Goal: Navigation & Orientation: Find specific page/section

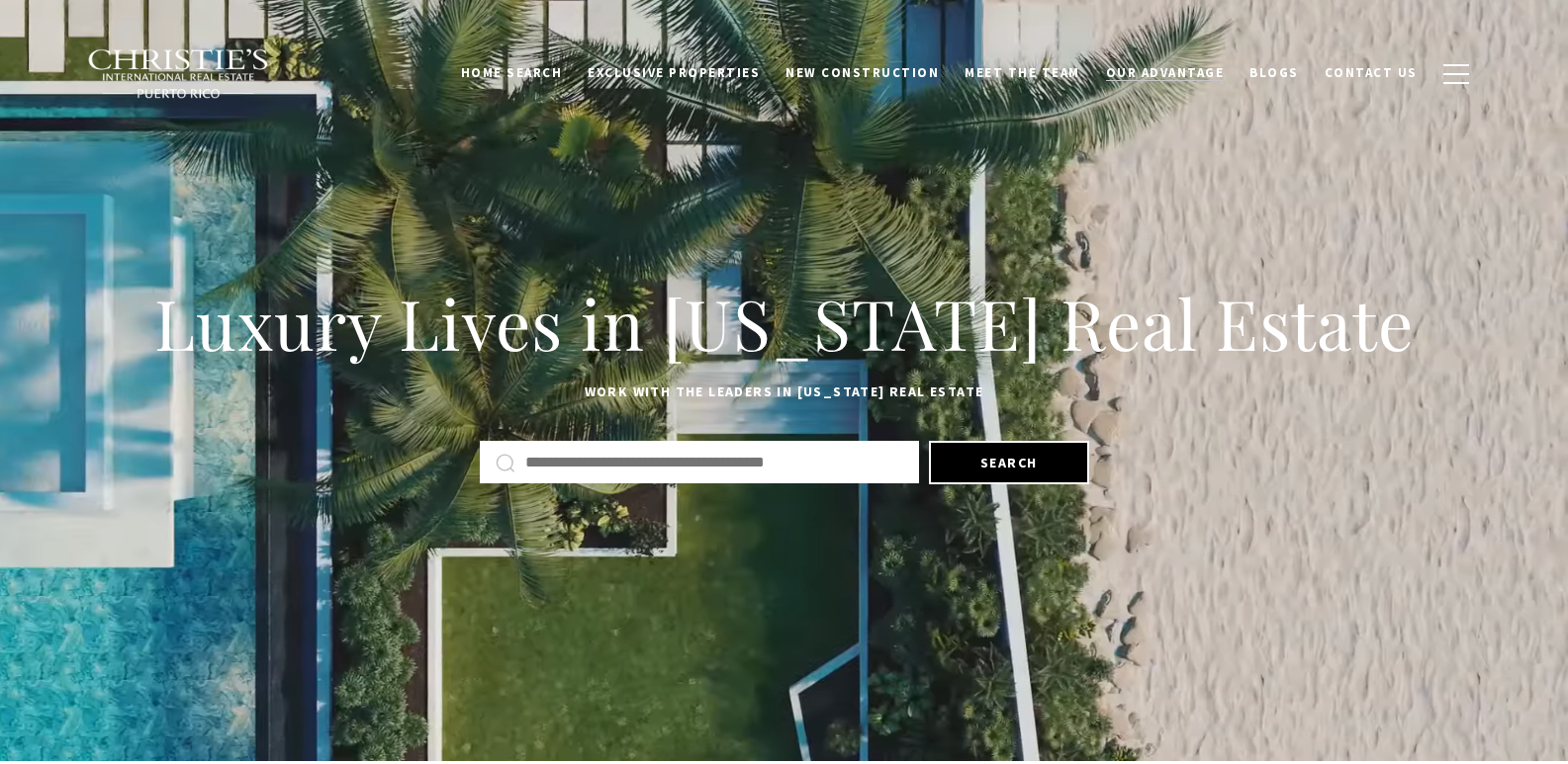
click at [1162, 74] on span "Our Advantage" at bounding box center [1165, 72] width 119 height 17
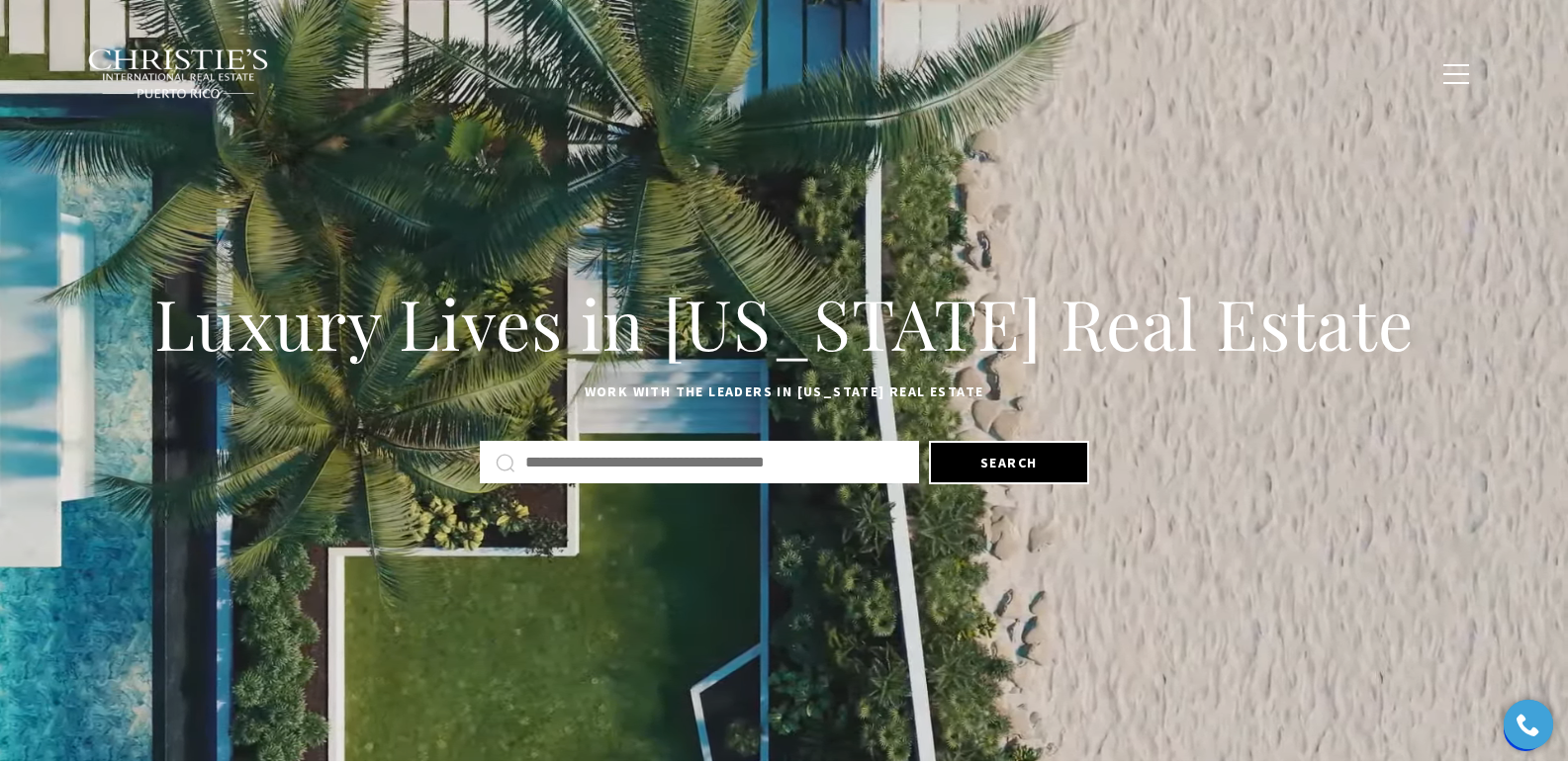
click at [1291, 68] on span "Blogs" at bounding box center [1274, 72] width 50 height 17
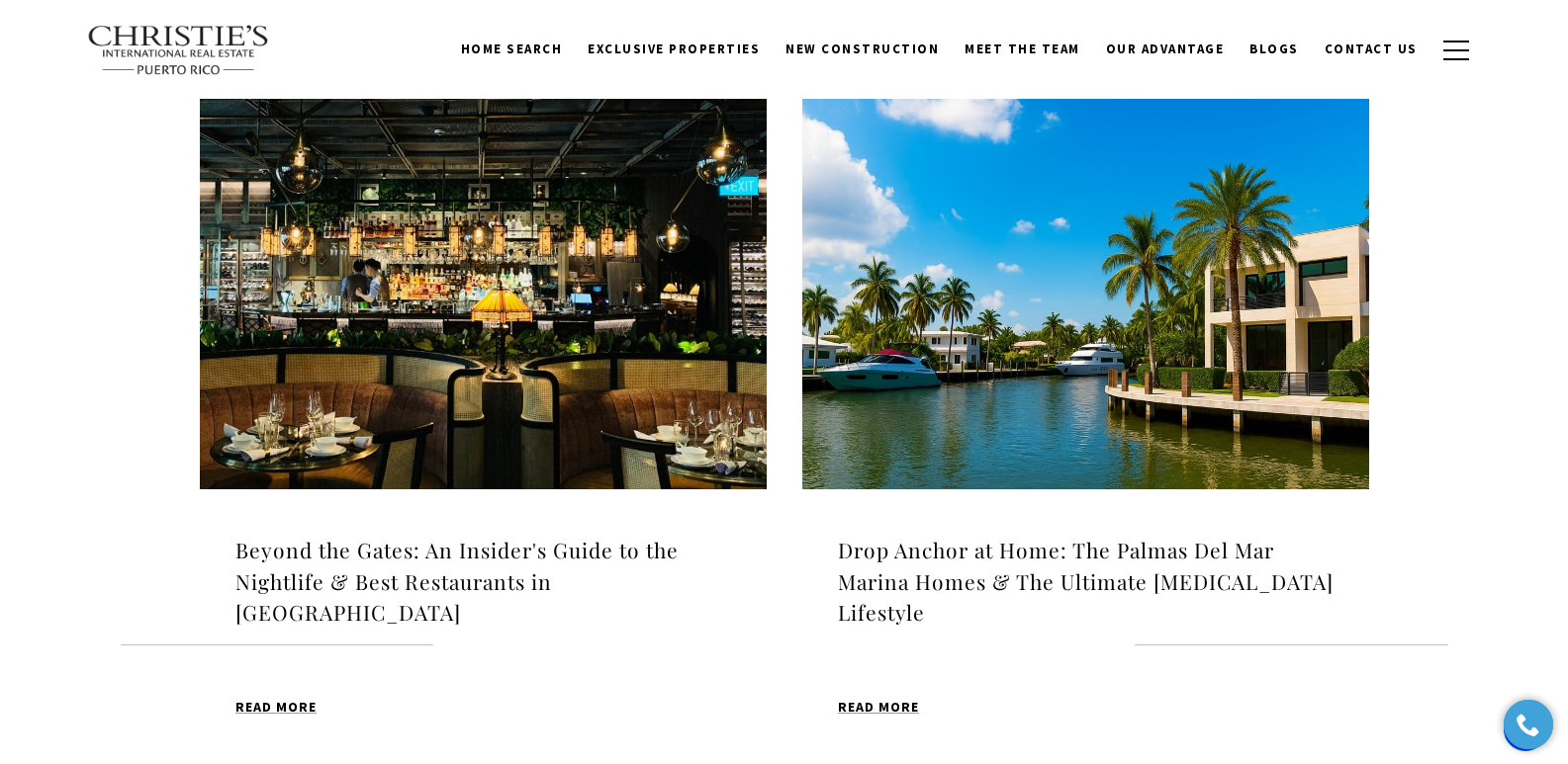
scroll to position [595, 0]
